Goal: Task Accomplishment & Management: Manage account settings

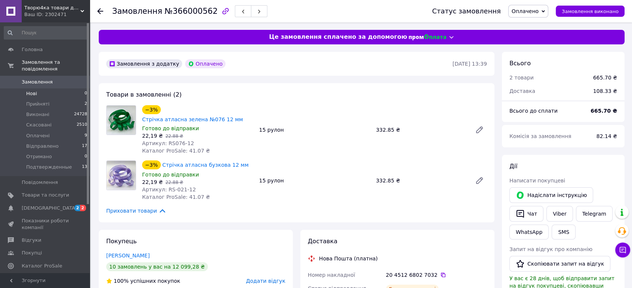
click at [45, 89] on li "Нові 0" at bounding box center [46, 94] width 92 height 10
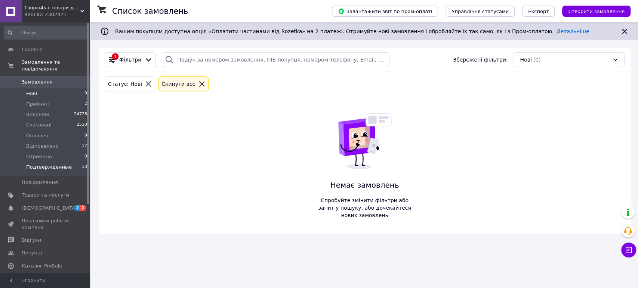
click at [55, 164] on span "Подтвержденные" at bounding box center [49, 167] width 46 height 7
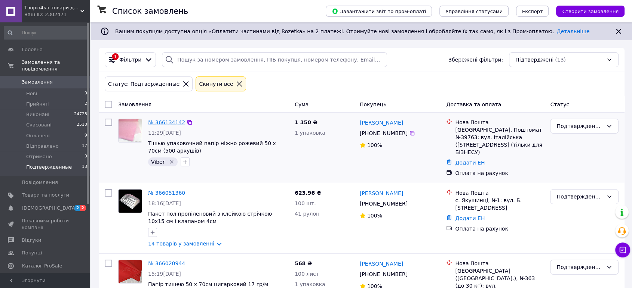
click at [172, 121] on link "№ 366134142" at bounding box center [166, 123] width 37 height 6
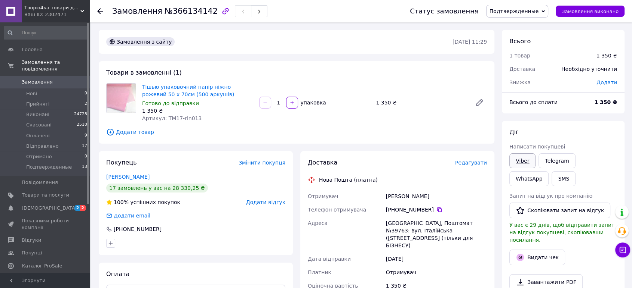
click at [520, 161] on link "Viber" at bounding box center [522, 161] width 26 height 15
click at [100, 10] on icon at bounding box center [100, 11] width 6 height 6
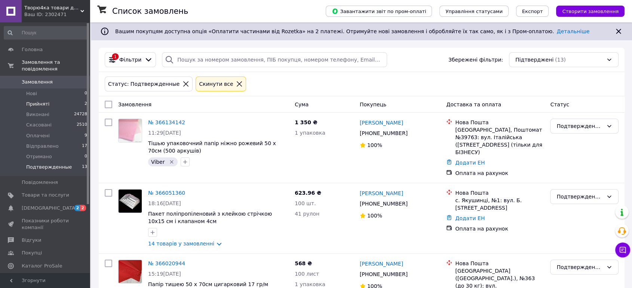
click at [66, 99] on li "Прийняті 2" at bounding box center [46, 104] width 92 height 10
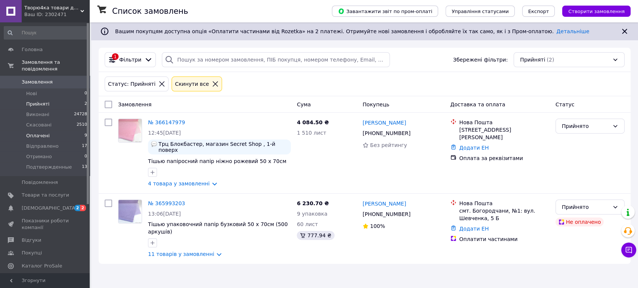
click at [52, 131] on li "Оплачені 9" at bounding box center [46, 136] width 92 height 10
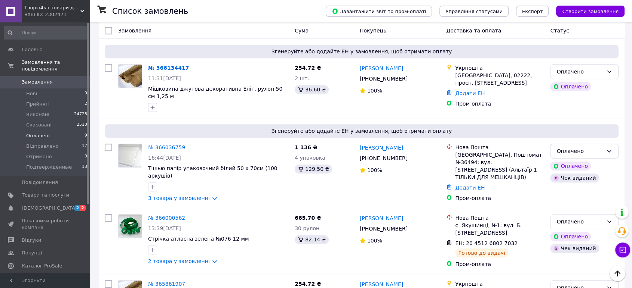
scroll to position [370, 0]
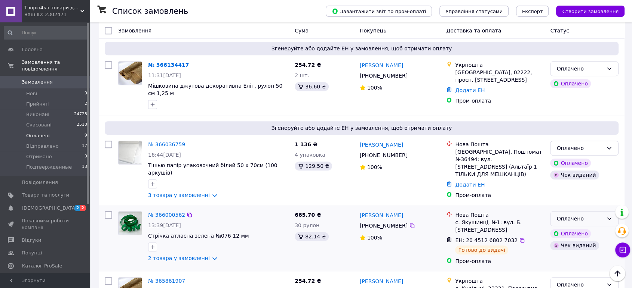
click at [609, 216] on icon at bounding box center [609, 219] width 6 height 6
click at [578, 232] on li "Відправлено" at bounding box center [584, 233] width 68 height 13
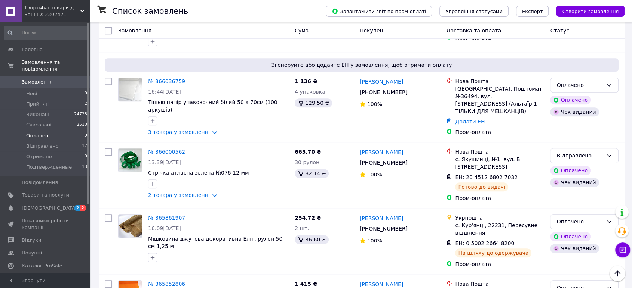
scroll to position [436, 0]
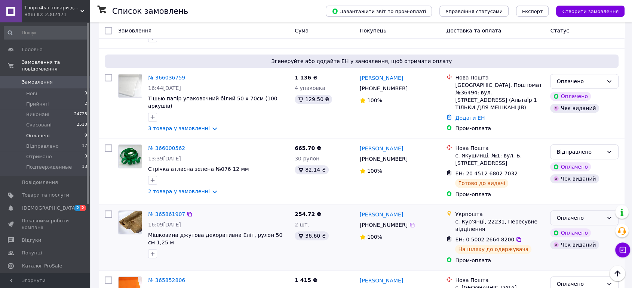
click at [609, 217] on icon at bounding box center [609, 218] width 4 height 2
drag, startPoint x: 574, startPoint y: 235, endPoint x: 584, endPoint y: 231, distance: 10.5
click at [577, 233] on li "Відправлено" at bounding box center [584, 232] width 68 height 13
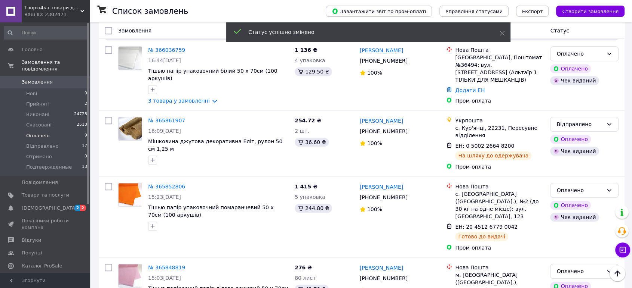
scroll to position [465, 0]
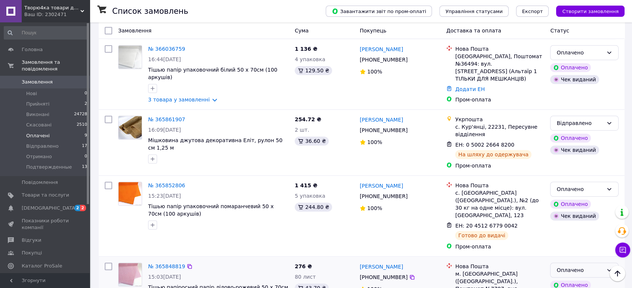
click at [609, 269] on icon at bounding box center [609, 270] width 4 height 2
click at [584, 198] on li "Відправлено" at bounding box center [584, 194] width 68 height 13
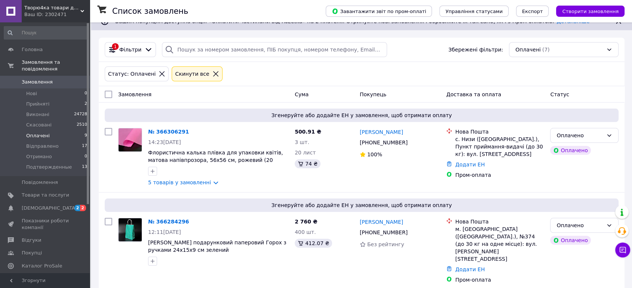
scroll to position [0, 0]
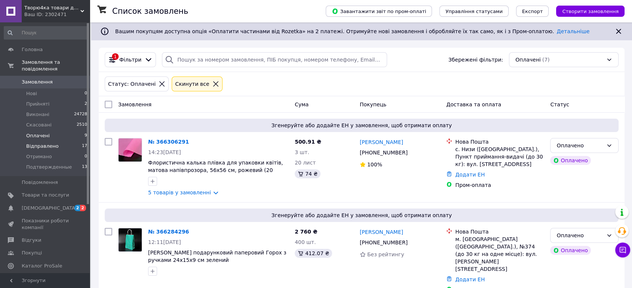
click at [57, 141] on li "Відправлено 17" at bounding box center [46, 146] width 92 height 10
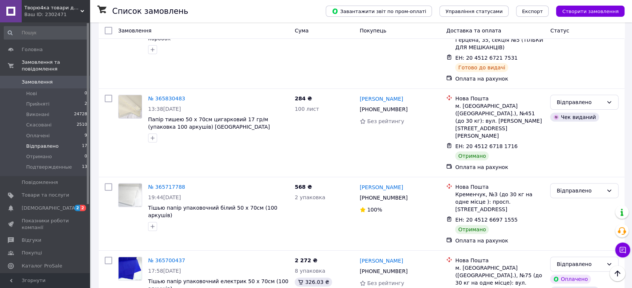
scroll to position [183, 0]
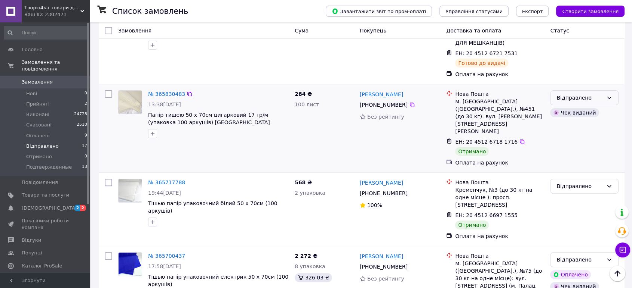
click at [611, 95] on icon at bounding box center [609, 98] width 6 height 6
click at [574, 113] on li "Виконано" at bounding box center [584, 111] width 68 height 13
click at [608, 183] on icon at bounding box center [609, 186] width 6 height 6
click at [580, 182] on li "Виконано" at bounding box center [584, 178] width 68 height 13
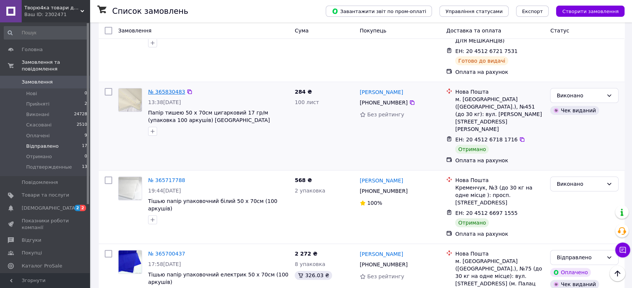
click at [168, 89] on link "№ 365830483" at bounding box center [166, 92] width 37 height 6
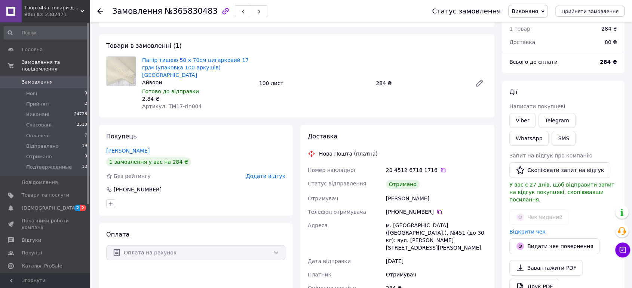
scroll to position [24, 0]
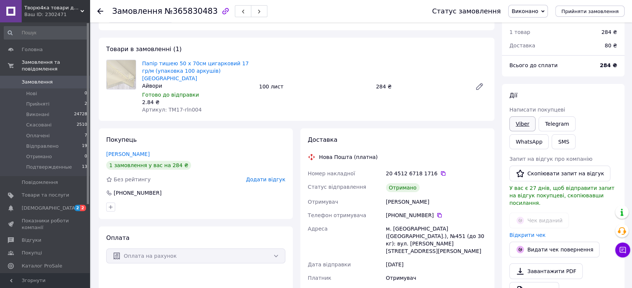
click at [522, 122] on link "Viber" at bounding box center [522, 124] width 26 height 15
click at [99, 6] on div at bounding box center [104, 11] width 15 height 22
click at [99, 10] on use at bounding box center [100, 11] width 6 height 6
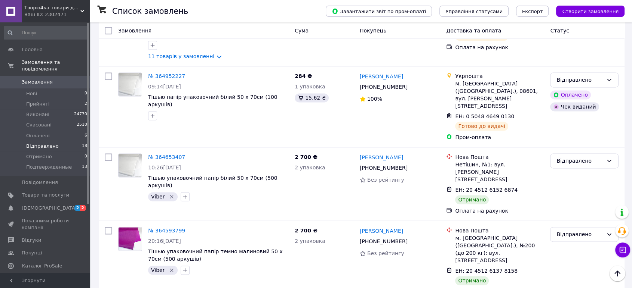
scroll to position [1025, 0]
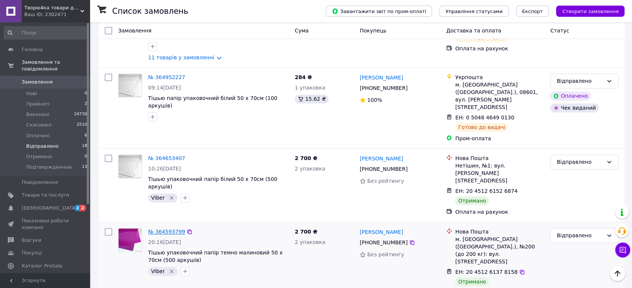
click at [161, 229] on link "№ 364593799" at bounding box center [166, 232] width 37 height 6
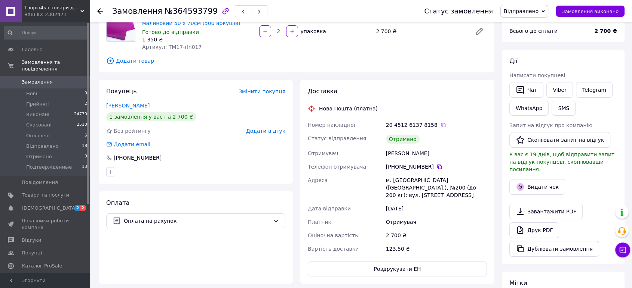
scroll to position [57, 0]
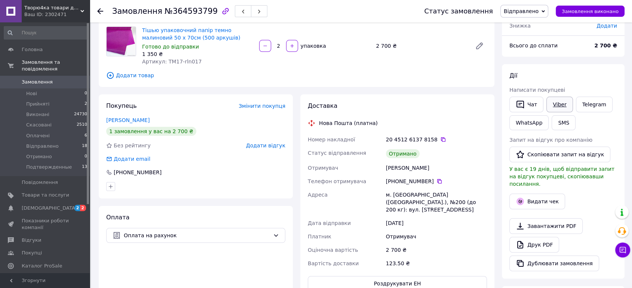
click at [562, 105] on link "Viber" at bounding box center [559, 105] width 26 height 16
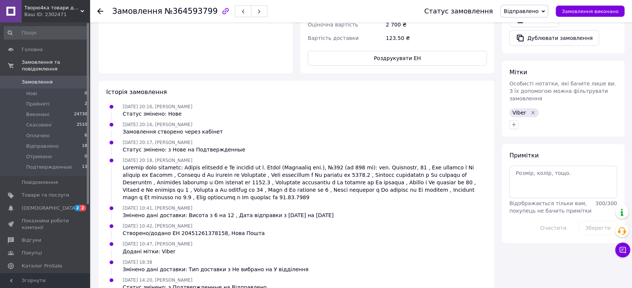
scroll to position [292, 0]
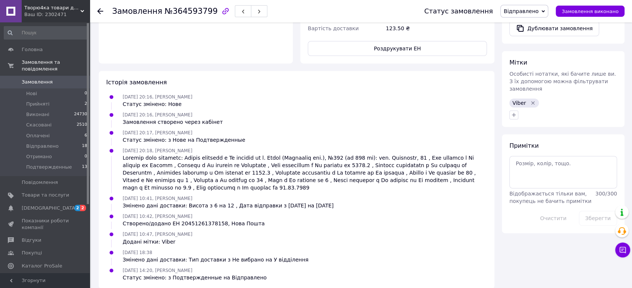
click at [101, 11] on use at bounding box center [100, 11] width 6 height 6
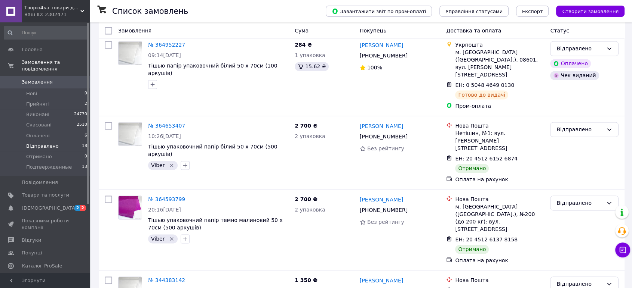
scroll to position [1065, 0]
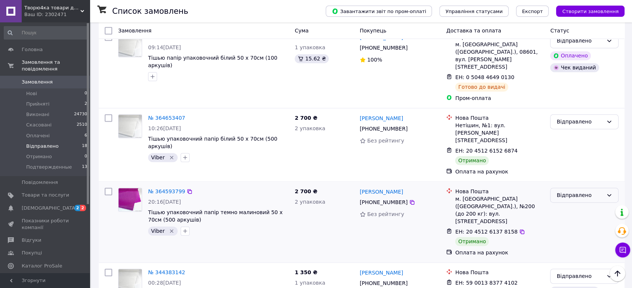
click at [608, 192] on icon at bounding box center [609, 195] width 6 height 6
click at [576, 131] on li "Виконано" at bounding box center [584, 131] width 68 height 13
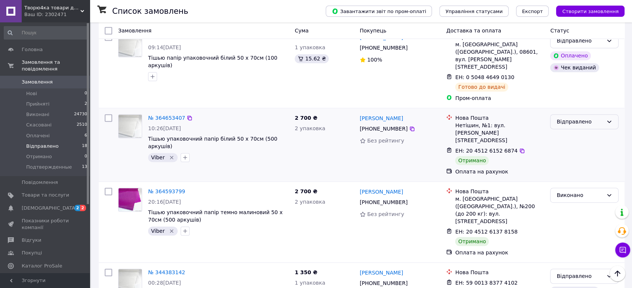
click at [609, 119] on icon at bounding box center [609, 122] width 6 height 6
click at [579, 74] on li "Виконано" at bounding box center [584, 73] width 68 height 13
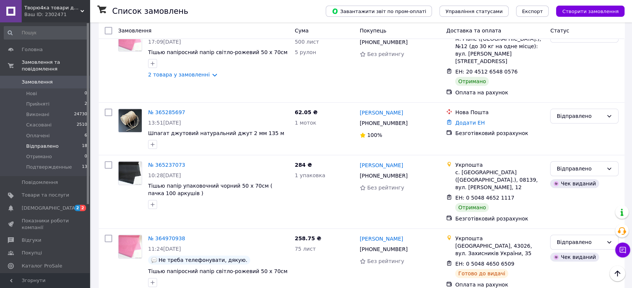
scroll to position [774, 0]
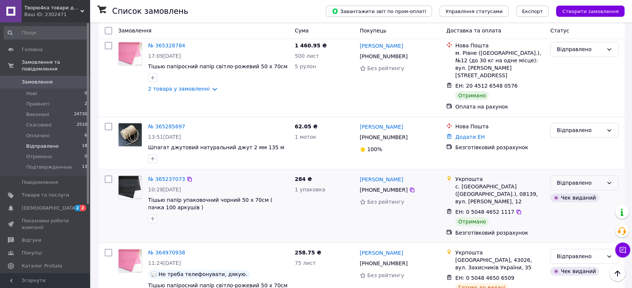
click at [610, 182] on icon at bounding box center [609, 183] width 4 height 2
click at [571, 157] on li "Виконано" at bounding box center [584, 157] width 68 height 13
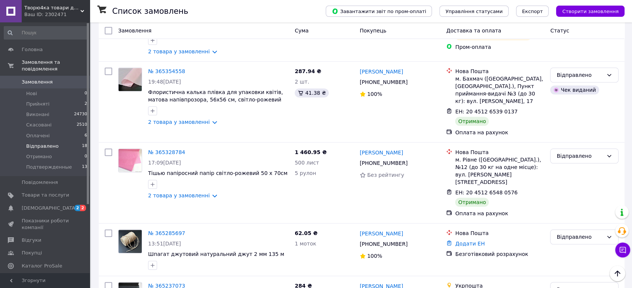
scroll to position [652, 0]
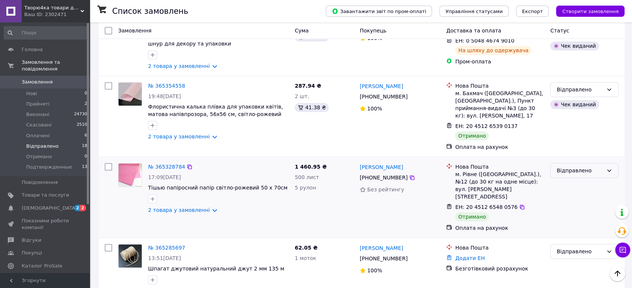
click at [609, 168] on icon at bounding box center [609, 171] width 6 height 6
click at [608, 170] on icon at bounding box center [609, 171] width 4 height 2
click at [575, 153] on li "Виконано" at bounding box center [584, 151] width 68 height 13
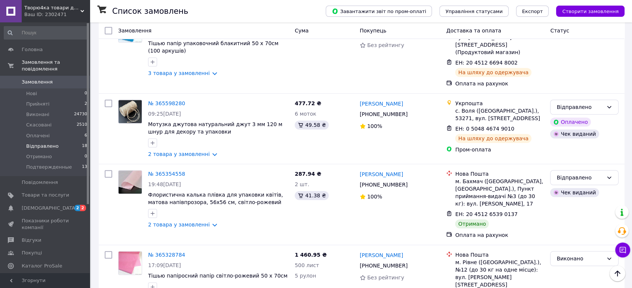
scroll to position [547, 0]
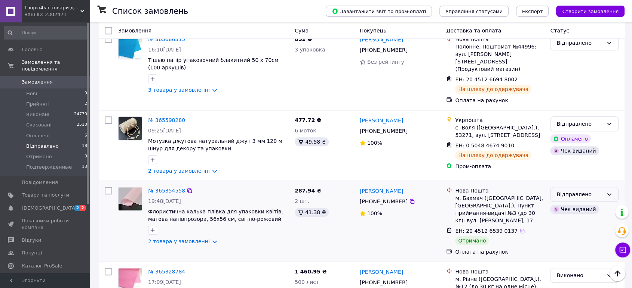
click at [609, 192] on icon at bounding box center [609, 195] width 6 height 6
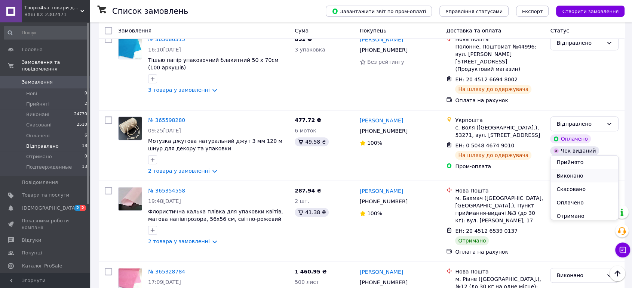
click at [578, 177] on li "Виконано" at bounding box center [584, 175] width 68 height 13
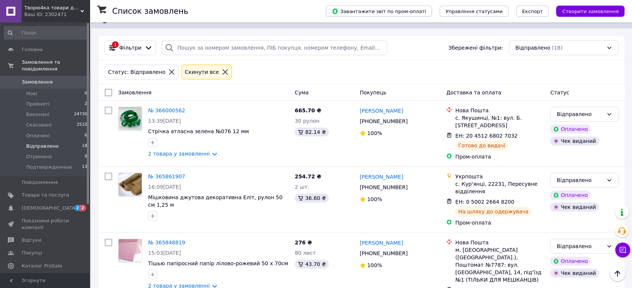
scroll to position [0, 0]
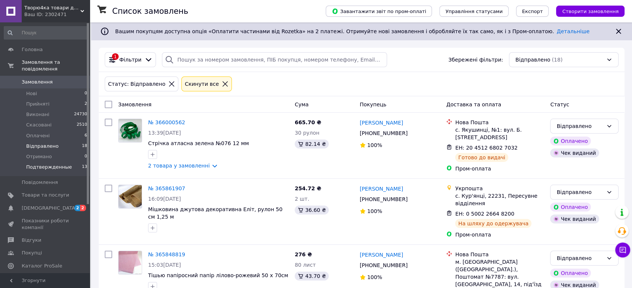
click at [54, 164] on span "Подтвержденные" at bounding box center [49, 167] width 46 height 7
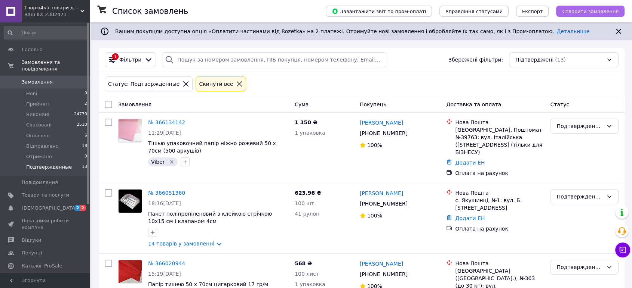
click at [604, 10] on span "Створити замовлення" at bounding box center [590, 12] width 56 height 6
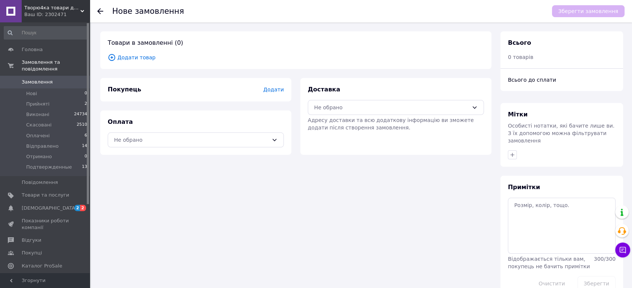
click at [138, 58] on span "Додати товар" at bounding box center [296, 57] width 376 height 8
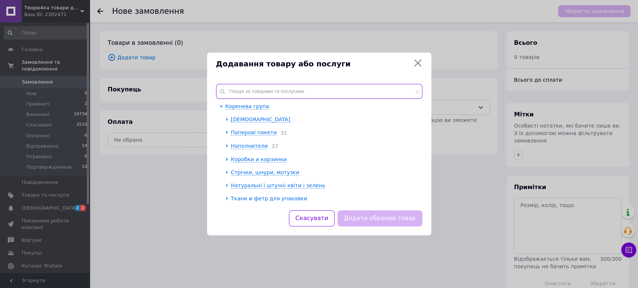
click at [308, 92] on input "text" at bounding box center [319, 91] width 206 height 15
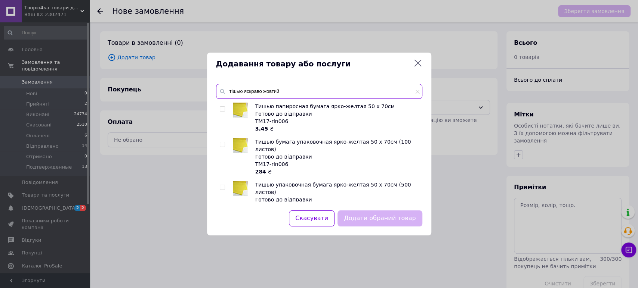
type input "тішью яскраво жовтий"
